Goal: Task Accomplishment & Management: Manage account settings

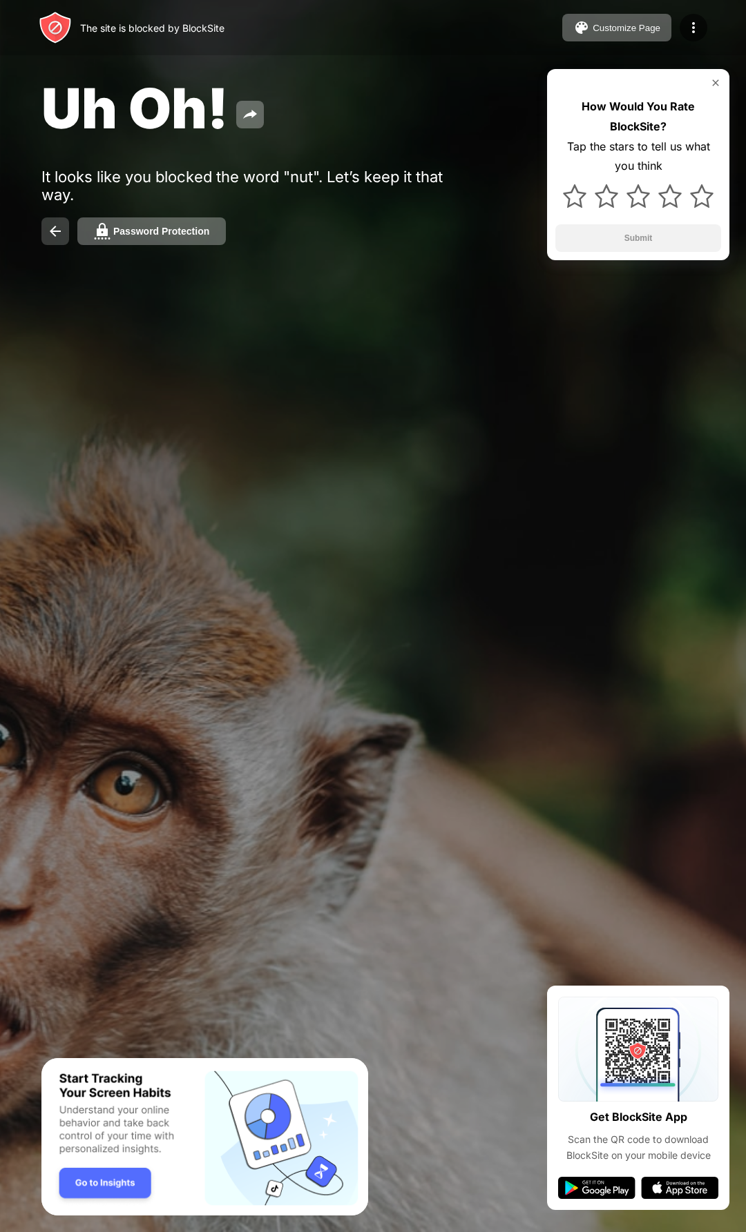
click at [52, 231] on img at bounding box center [55, 231] width 17 height 17
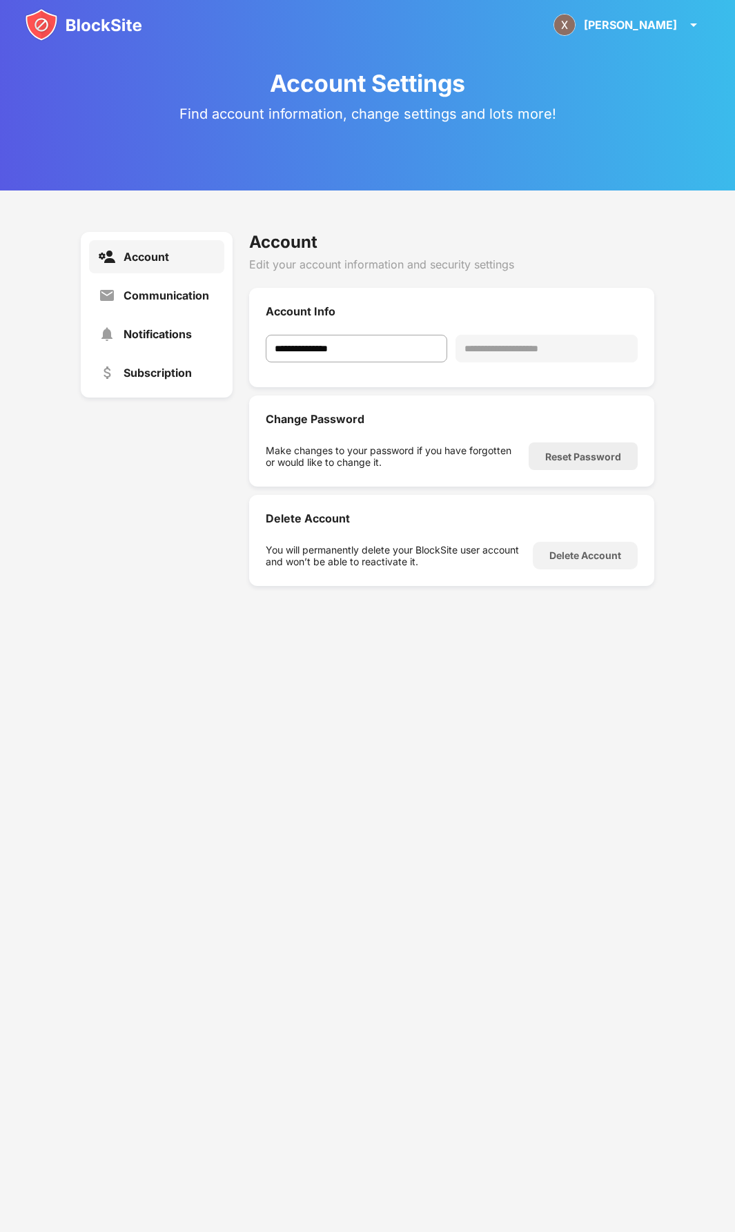
click at [53, 30] on img at bounding box center [83, 24] width 117 height 33
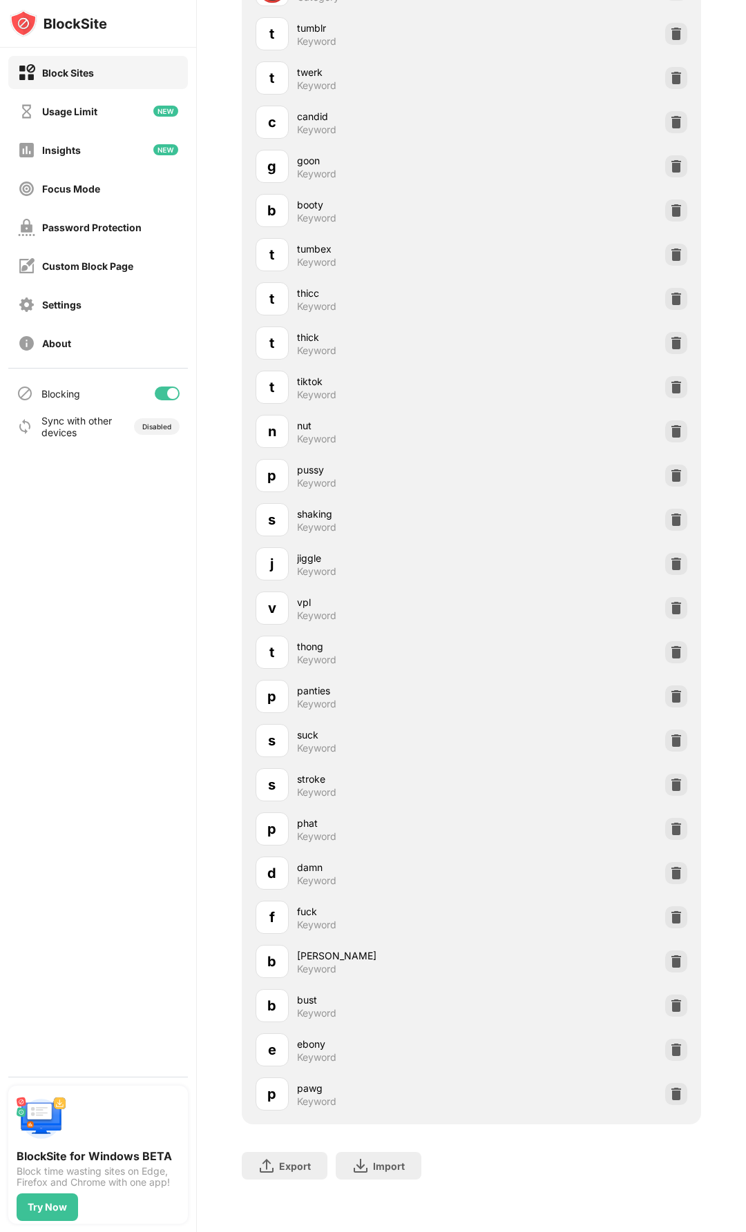
scroll to position [291, 0]
click at [669, 469] on img at bounding box center [676, 476] width 14 height 14
click at [669, 514] on img at bounding box center [676, 520] width 14 height 14
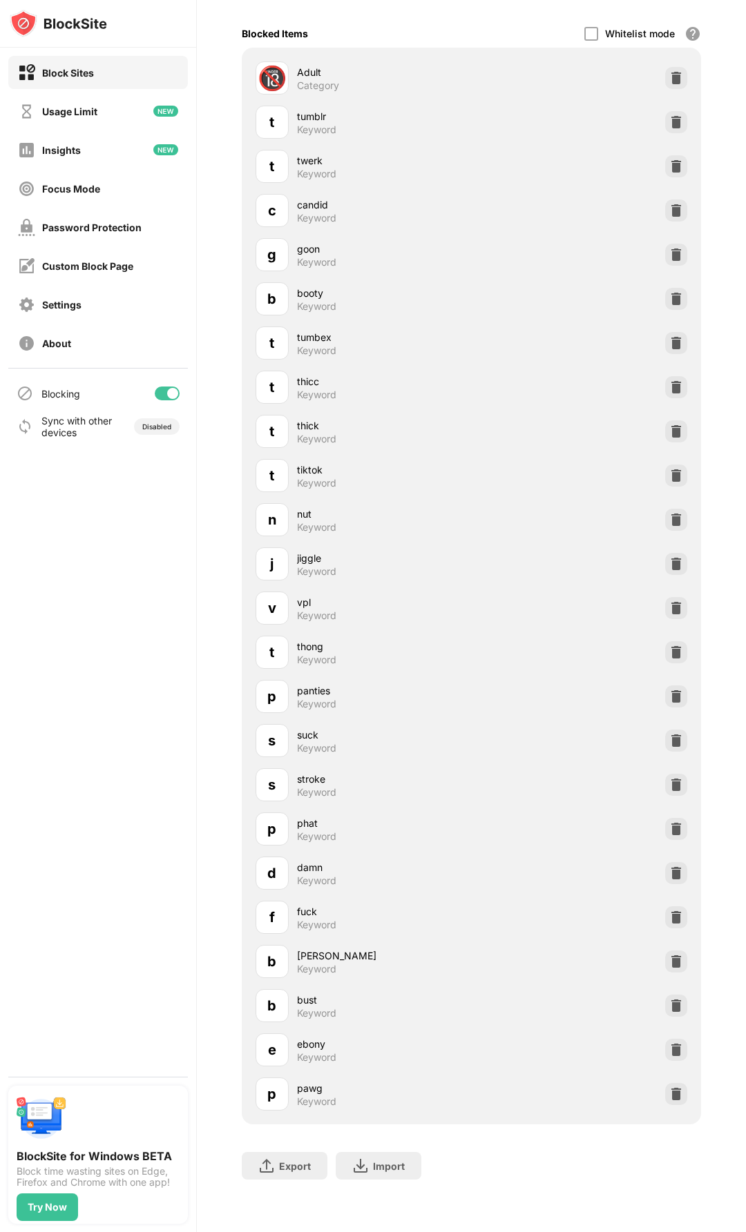
click at [309, 521] on div "Keyword" at bounding box center [316, 527] width 39 height 12
drag, startPoint x: 309, startPoint y: 518, endPoint x: 286, endPoint y: 513, distance: 22.6
click at [286, 512] on div "n nut Keyword" at bounding box center [363, 519] width 216 height 33
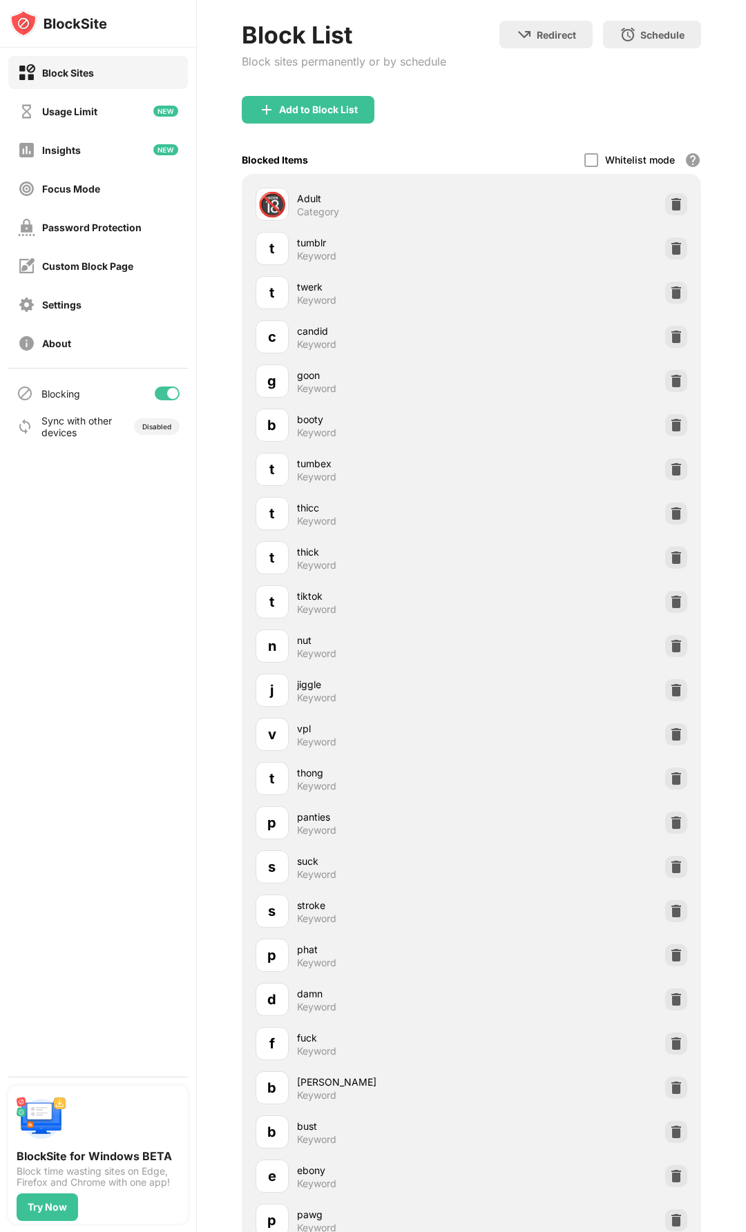
scroll to position [64, 0]
drag, startPoint x: 660, startPoint y: 650, endPoint x: 652, endPoint y: 638, distance: 14.9
click at [669, 648] on img at bounding box center [676, 648] width 14 height 14
